Goal: Use online tool/utility: Utilize a website feature to perform a specific function

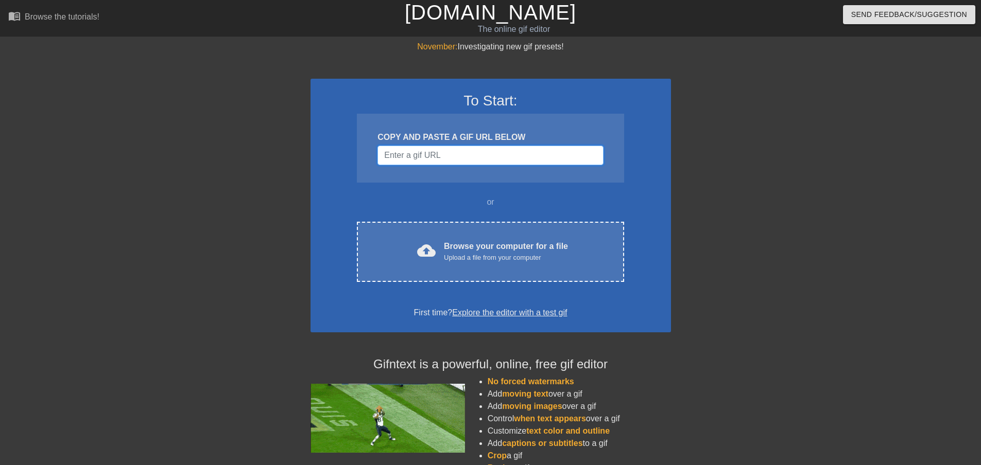
click at [461, 161] on input "Username" at bounding box center [489, 156] width 225 height 20
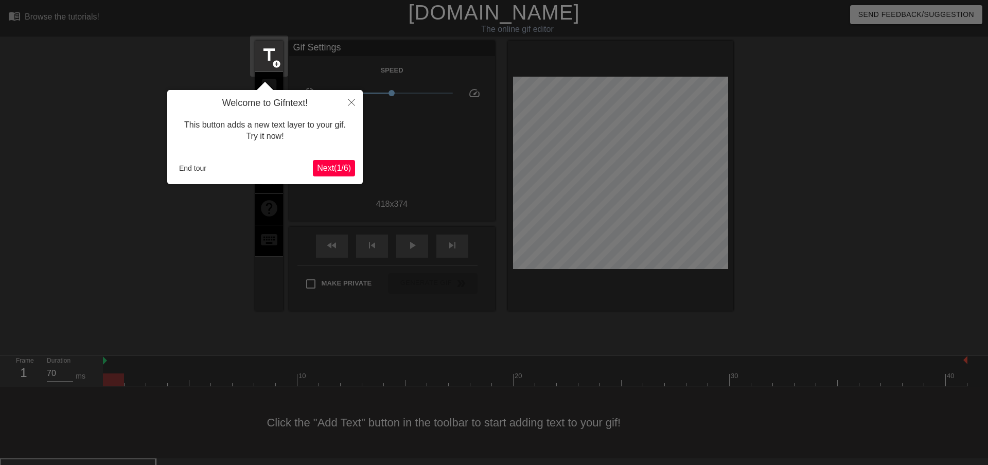
click at [320, 169] on span "Next ( 1 / 6 )" at bounding box center [334, 168] width 34 height 9
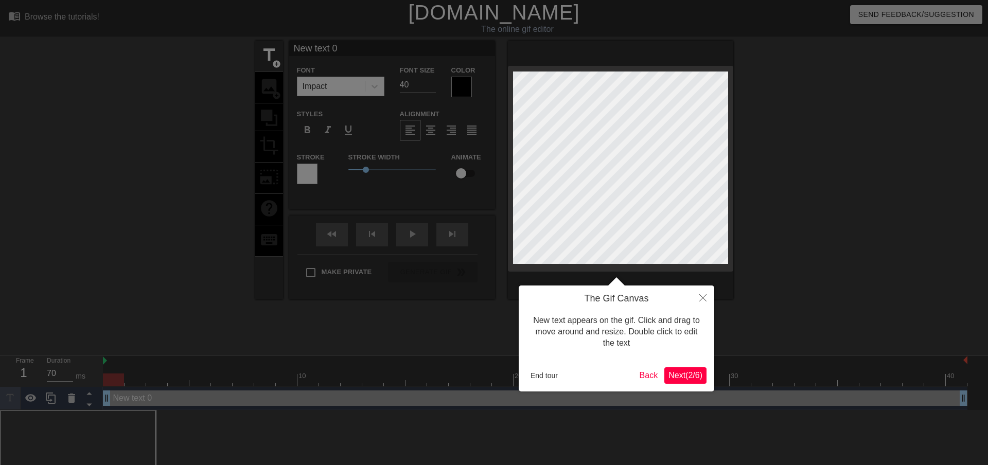
click at [698, 376] on span "Next ( 2 / 6 )" at bounding box center [686, 375] width 34 height 9
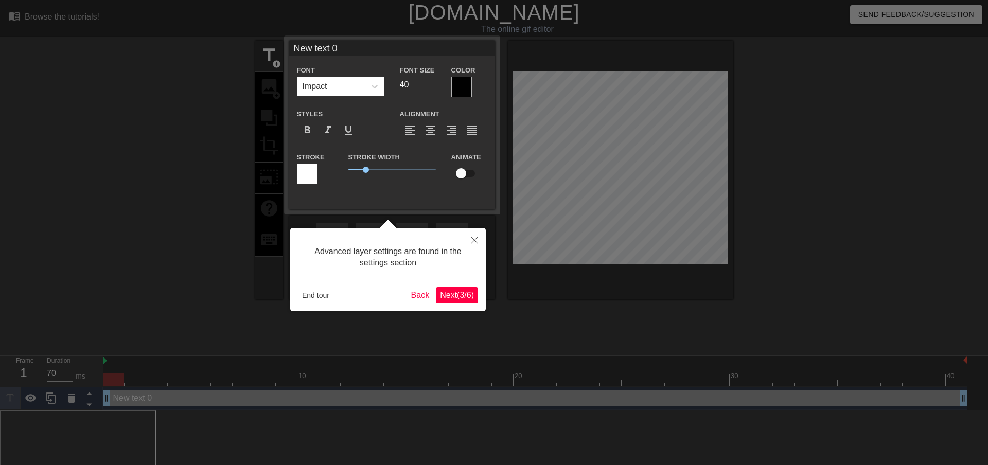
click at [462, 293] on span "Next ( 3 / 6 )" at bounding box center [457, 295] width 34 height 9
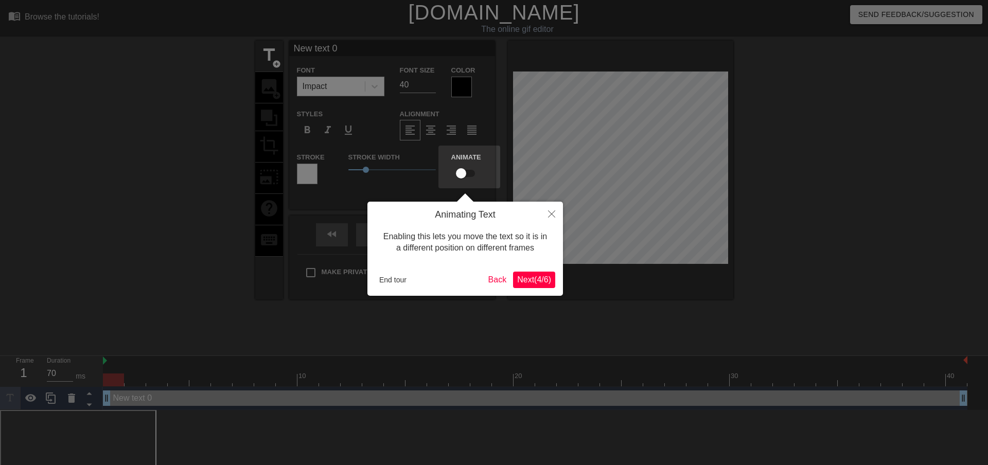
click at [529, 268] on div "Animating Text Enabling this lets you move the text so it is in a different pos…" at bounding box center [466, 249] width 196 height 94
click at [528, 278] on span "Next ( 4 / 6 )" at bounding box center [534, 279] width 34 height 9
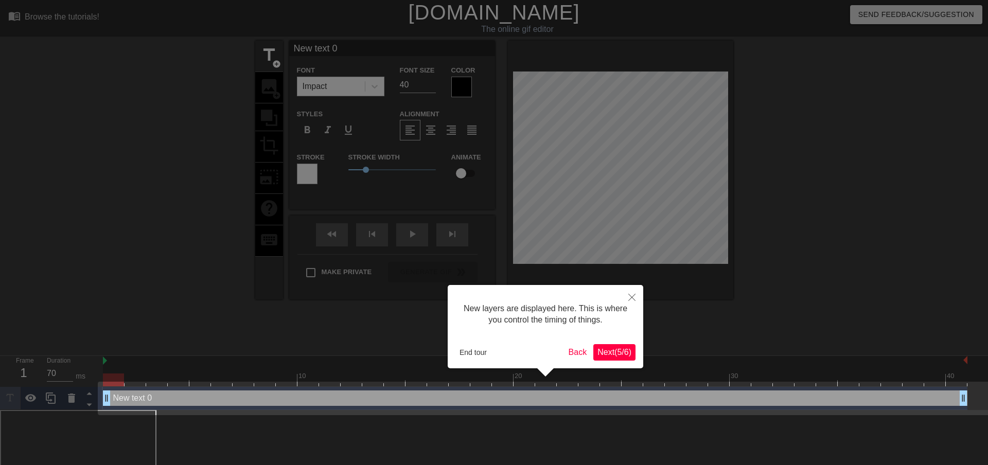
click at [601, 354] on span "Next ( 5 / 6 )" at bounding box center [615, 352] width 34 height 9
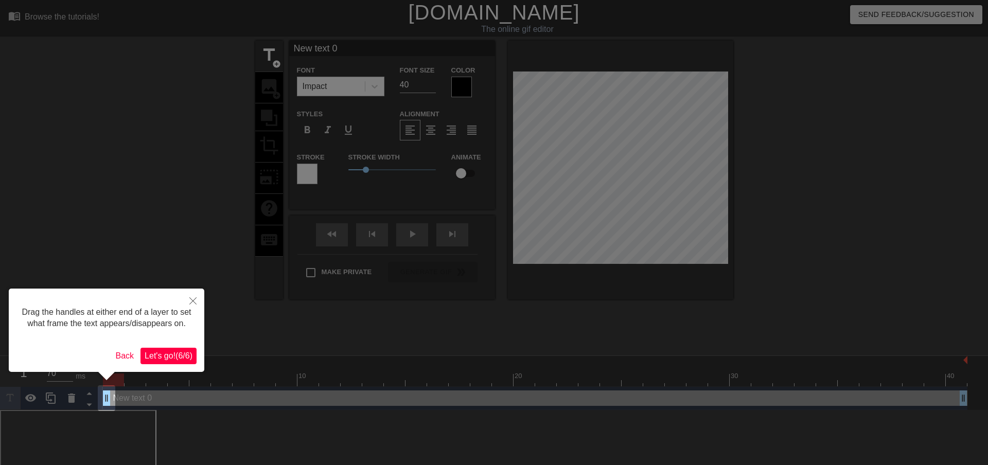
click at [162, 359] on span "Let's go! ( 6 / 6 )" at bounding box center [169, 356] width 48 height 9
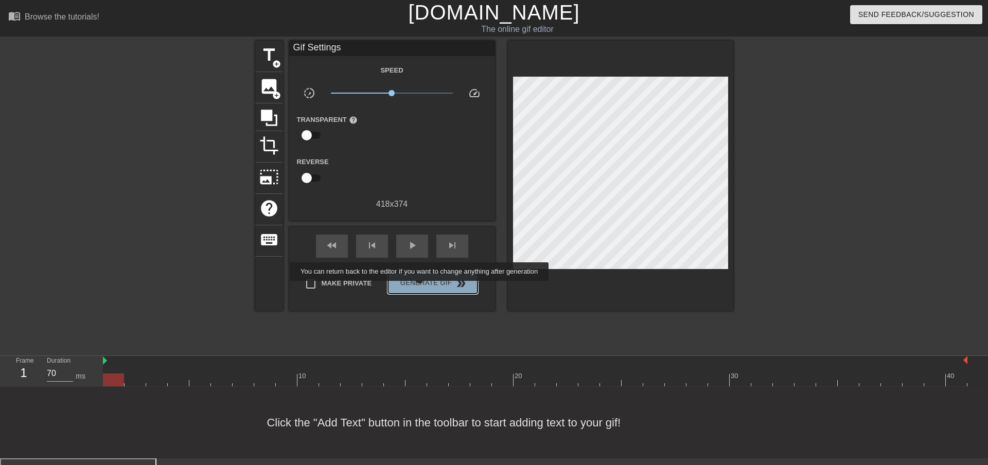
click at [421, 288] on span "Generate Gif double_arrow" at bounding box center [432, 283] width 81 height 12
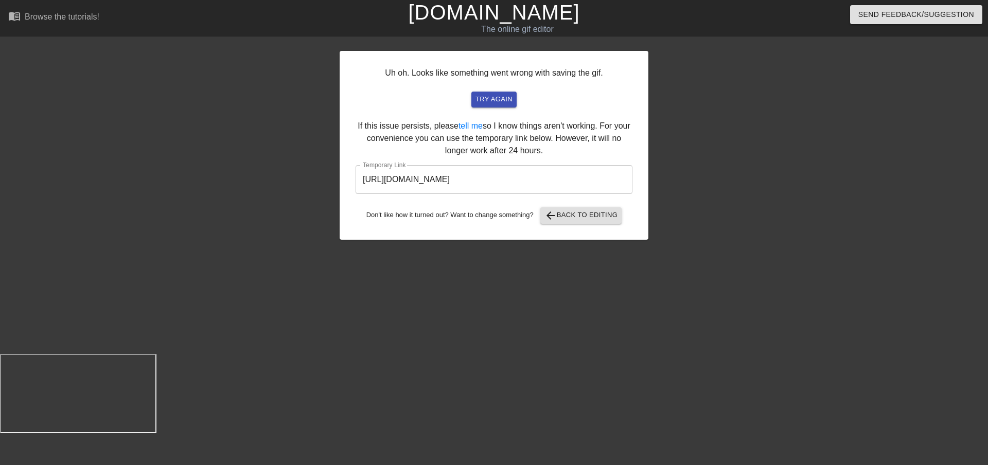
click at [464, 183] on input "[URL][DOMAIN_NAME]" at bounding box center [494, 179] width 277 height 29
